Goal: Information Seeking & Learning: Learn about a topic

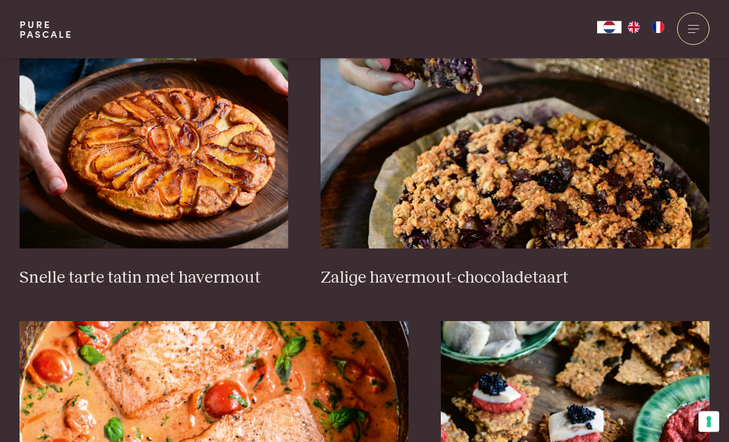
scroll to position [1805, 0]
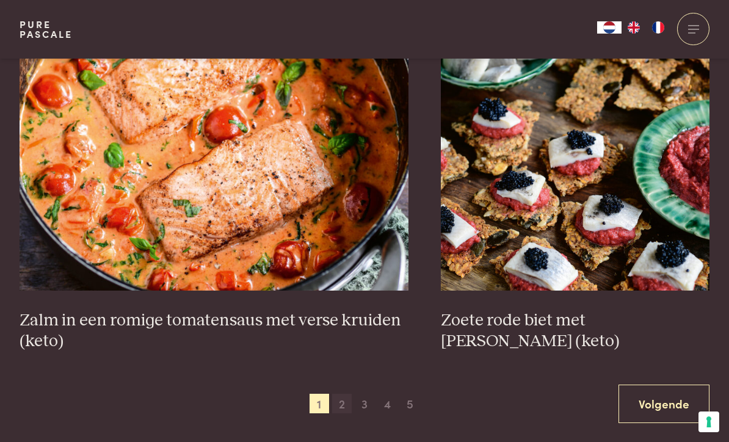
click at [347, 403] on span "2" at bounding box center [342, 404] width 20 height 20
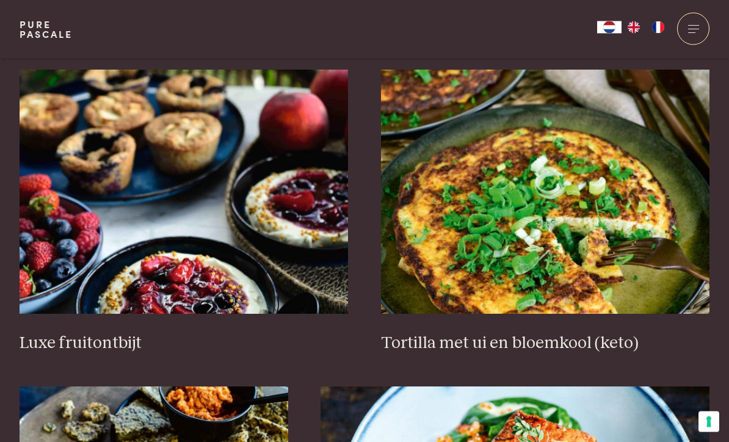
scroll to position [1443, 0]
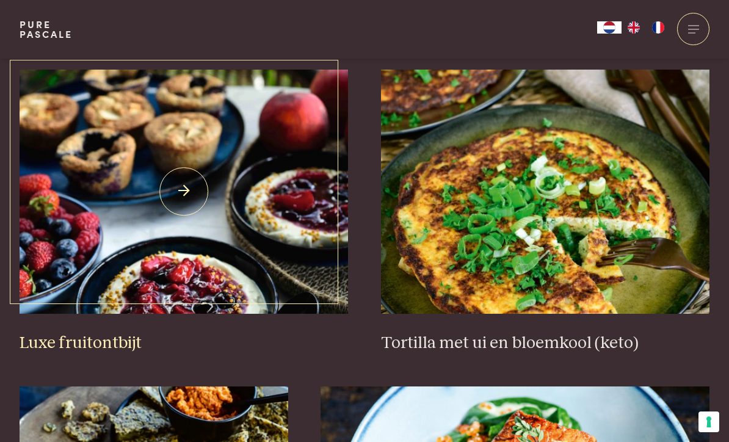
click at [300, 263] on img at bounding box center [184, 192] width 329 height 244
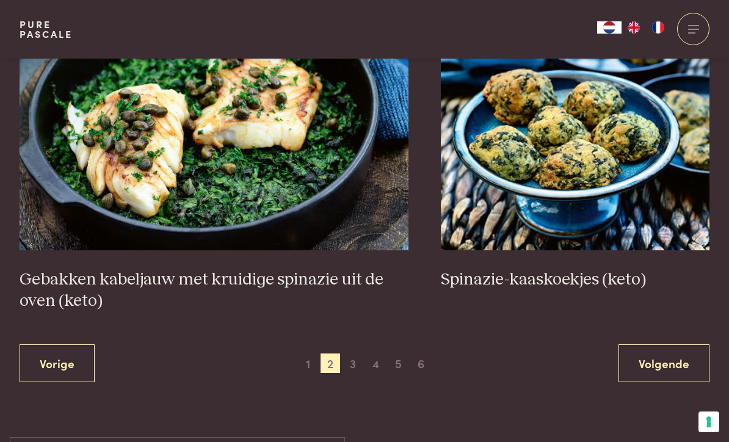
scroll to position [2144, 0]
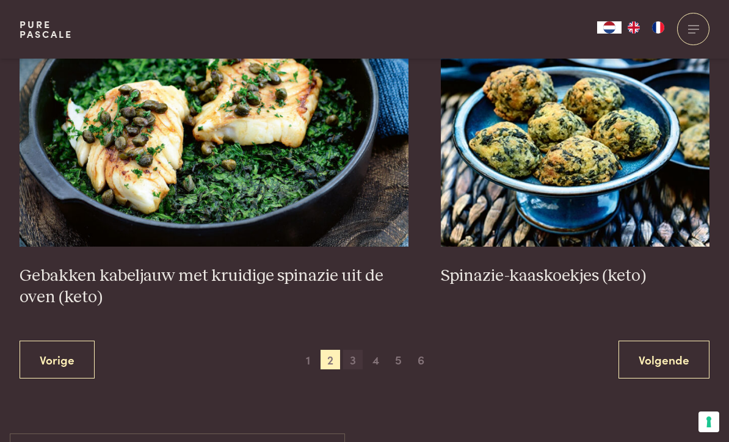
click at [362, 354] on span "3" at bounding box center [353, 360] width 20 height 20
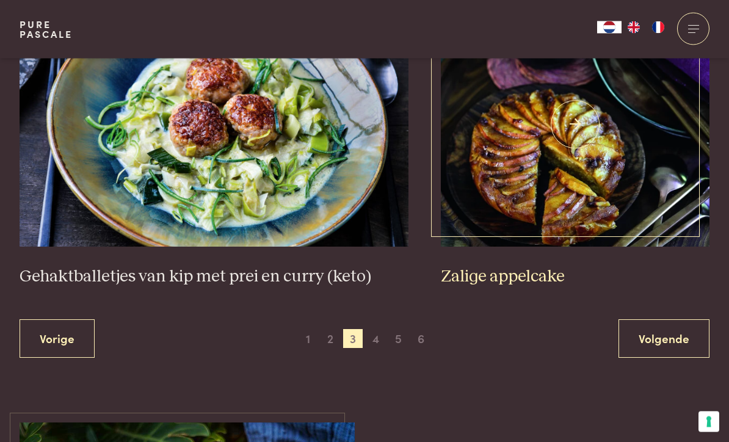
scroll to position [2229, 0]
click at [577, 207] on img at bounding box center [575, 124] width 269 height 244
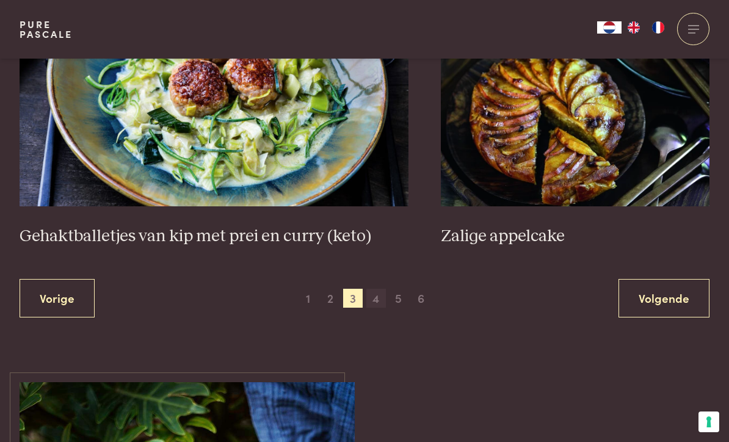
click at [385, 295] on span "4" at bounding box center [377, 299] width 20 height 20
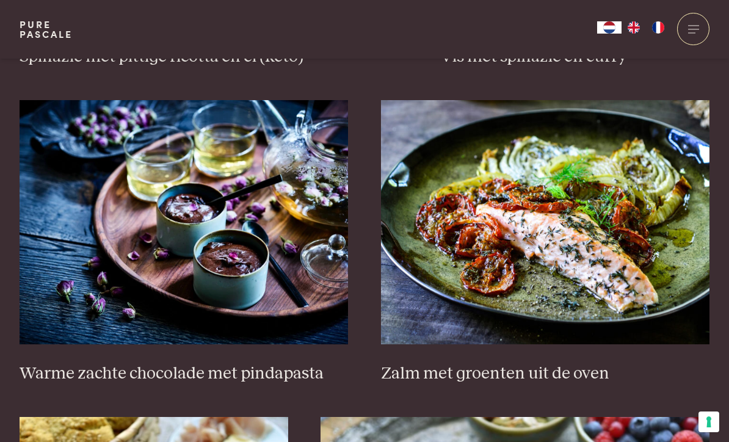
scroll to position [1412, 0]
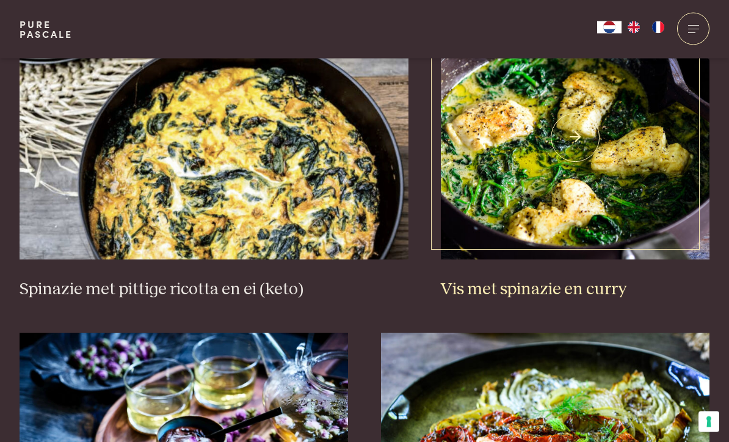
click at [563, 233] on img at bounding box center [575, 138] width 269 height 244
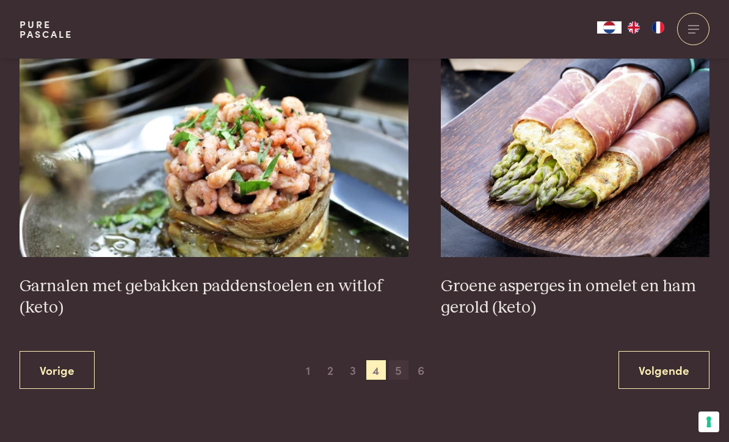
click at [402, 367] on span "5" at bounding box center [399, 370] width 20 height 20
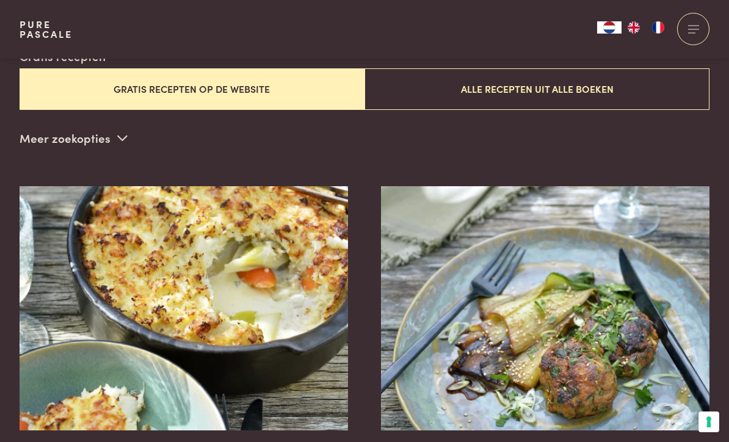
scroll to position [285, 0]
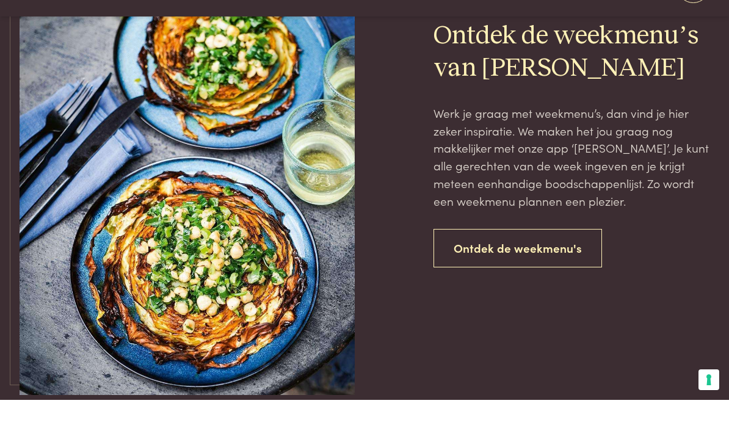
scroll to position [748, 0]
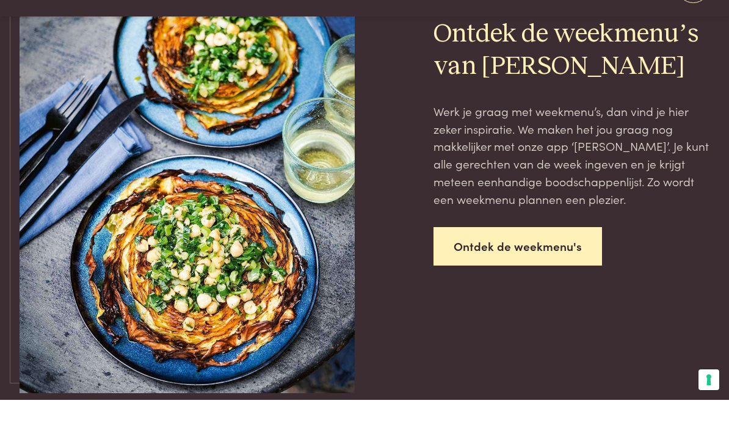
type input "*"
click at [560, 269] on link "Ontdek de weekmenu's" at bounding box center [518, 288] width 169 height 38
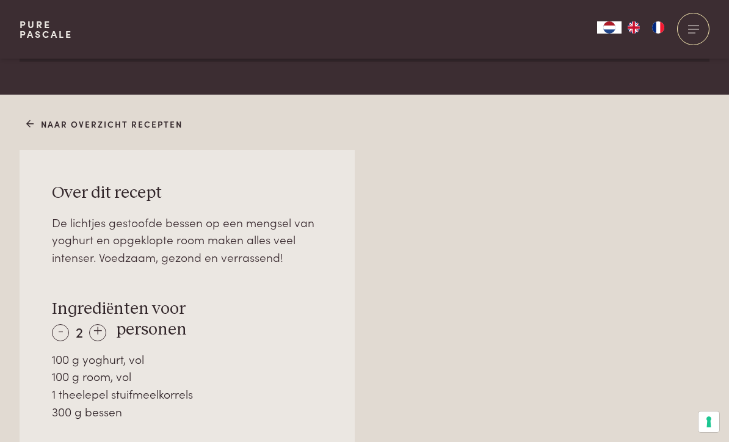
scroll to position [734, 0]
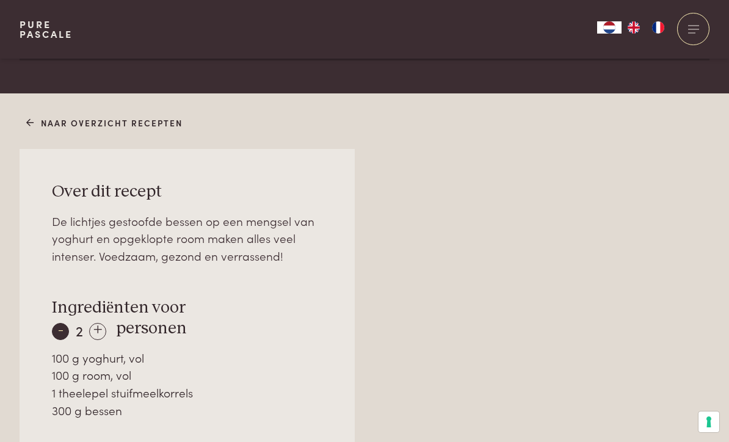
click at [59, 331] on div "-" at bounding box center [60, 331] width 17 height 17
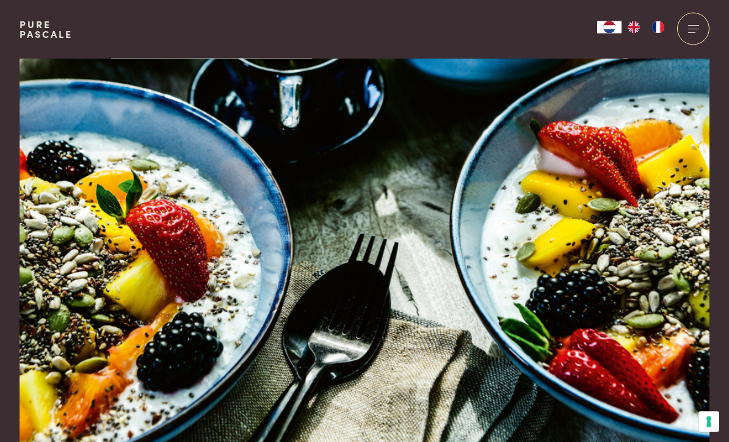
scroll to position [0, 0]
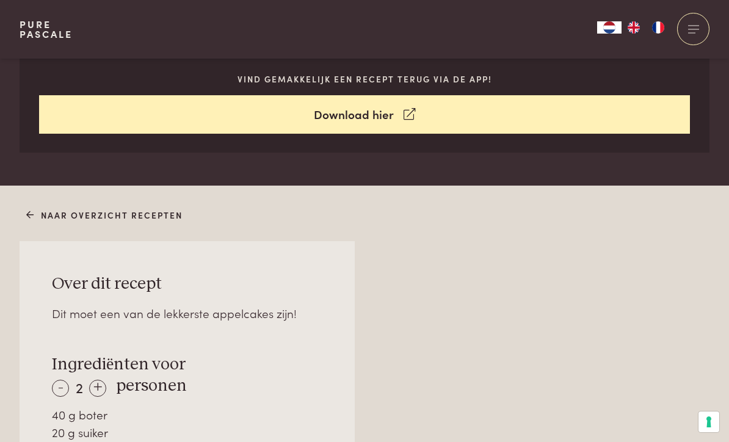
scroll to position [620, 0]
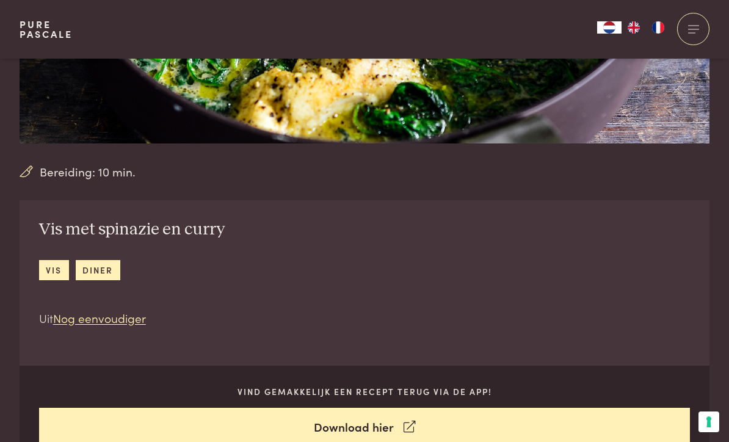
scroll to position [313, 0]
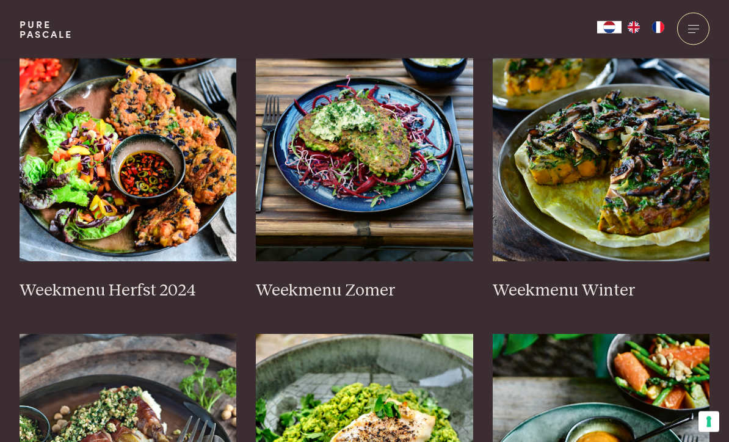
scroll to position [338, 0]
click at [206, 219] on img at bounding box center [128, 139] width 217 height 244
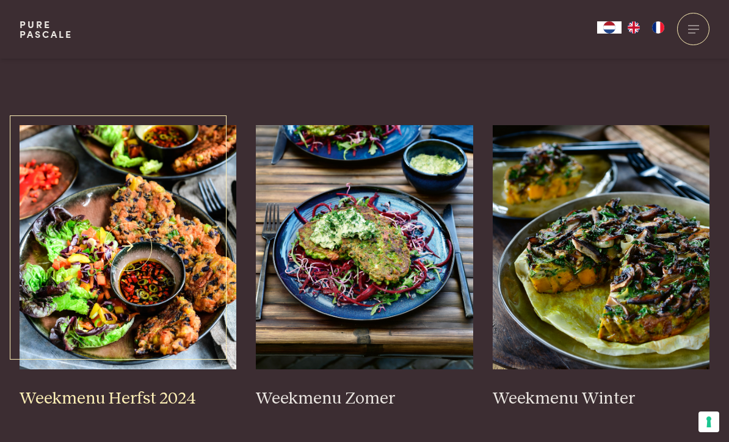
scroll to position [229, 0]
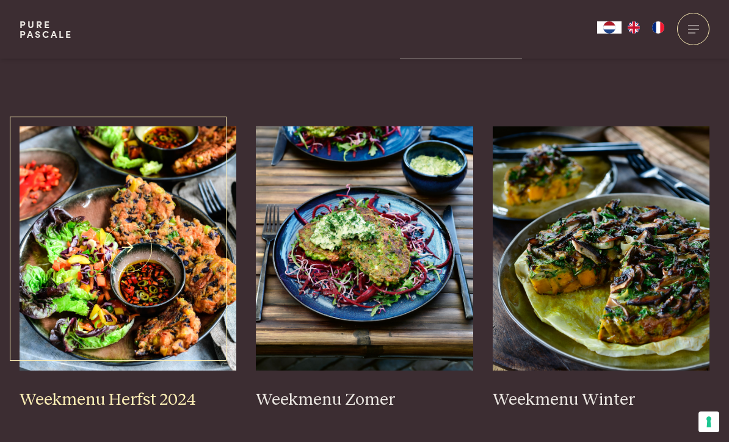
click at [190, 293] on img at bounding box center [128, 248] width 217 height 244
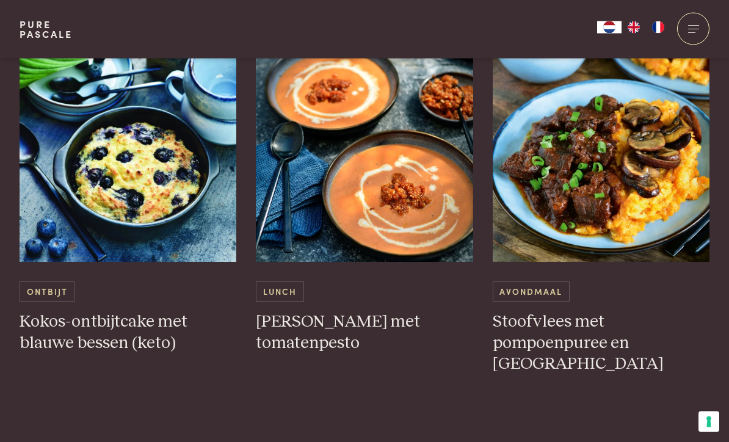
scroll to position [3092, 0]
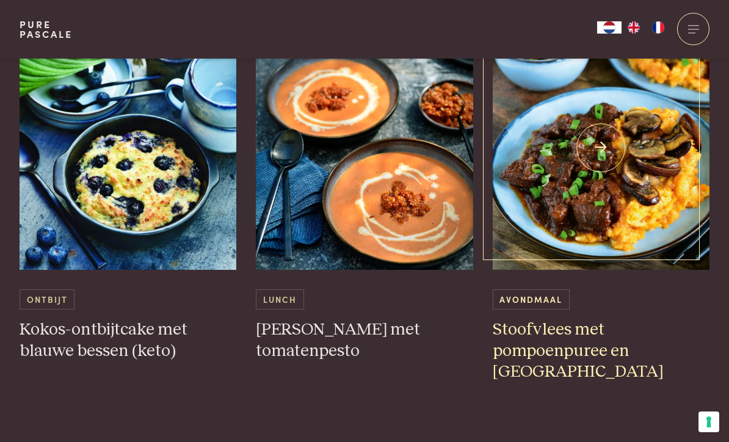
click at [558, 295] on span "Avondmaal" at bounding box center [531, 300] width 77 height 20
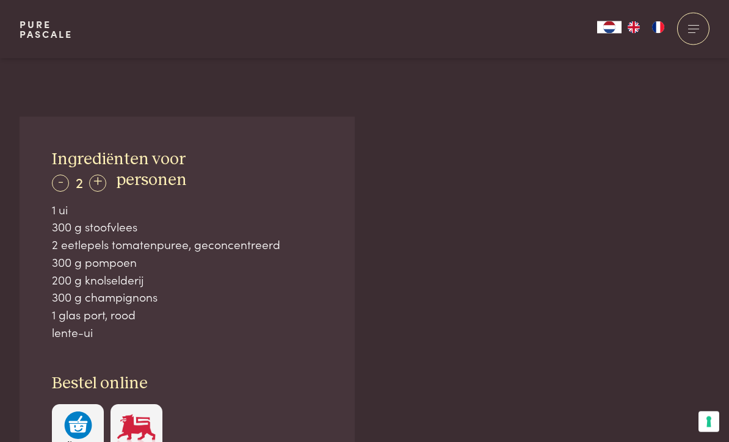
scroll to position [738, 0]
